Goal: Check status

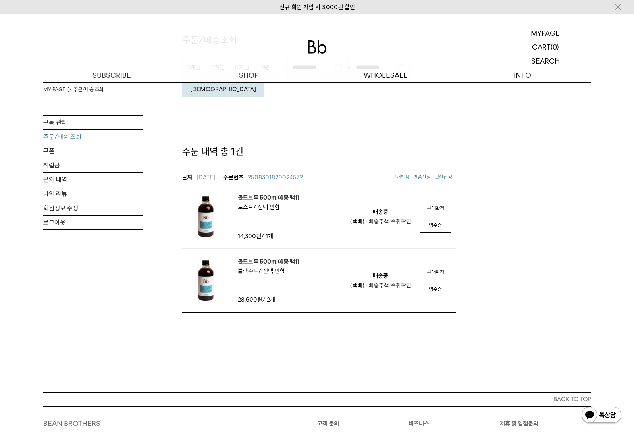
drag, startPoint x: 437, startPoint y: 186, endPoint x: 355, endPoint y: 32, distance: 174.5
click at [437, 205] on span "구매확정" at bounding box center [434, 208] width 17 height 6
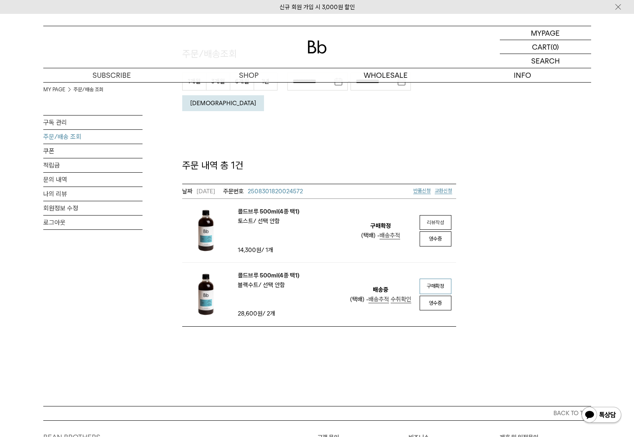
scroll to position [85, 0]
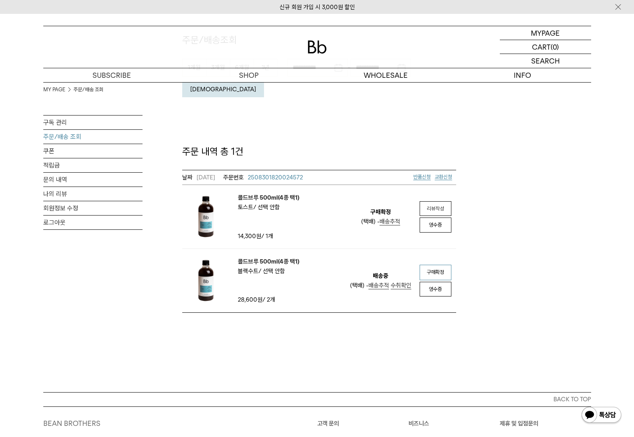
click at [434, 269] on span "구매확정" at bounding box center [434, 272] width 17 height 6
click at [56, 158] on link "적립금" at bounding box center [92, 165] width 99 height 14
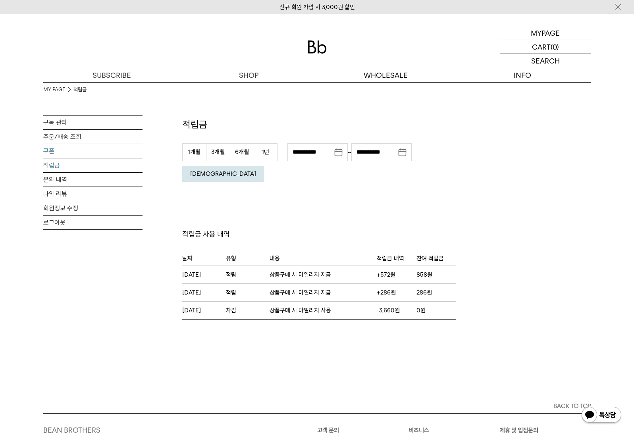
click at [54, 146] on link "쿠폰" at bounding box center [92, 151] width 99 height 14
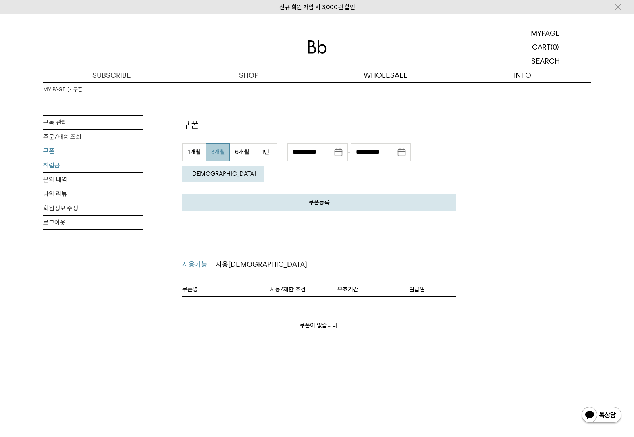
click at [56, 163] on link "적립금" at bounding box center [92, 165] width 99 height 14
